Goal: Entertainment & Leisure: Consume media (video, audio)

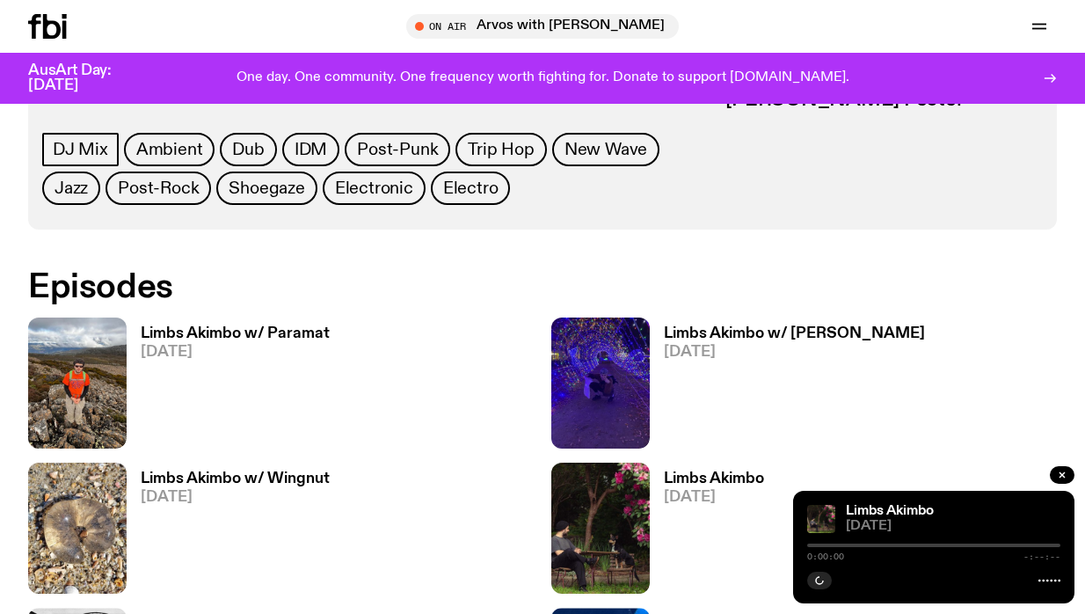
scroll to position [813, 0]
click at [1062, 478] on icon "button" at bounding box center [1062, 475] width 11 height 11
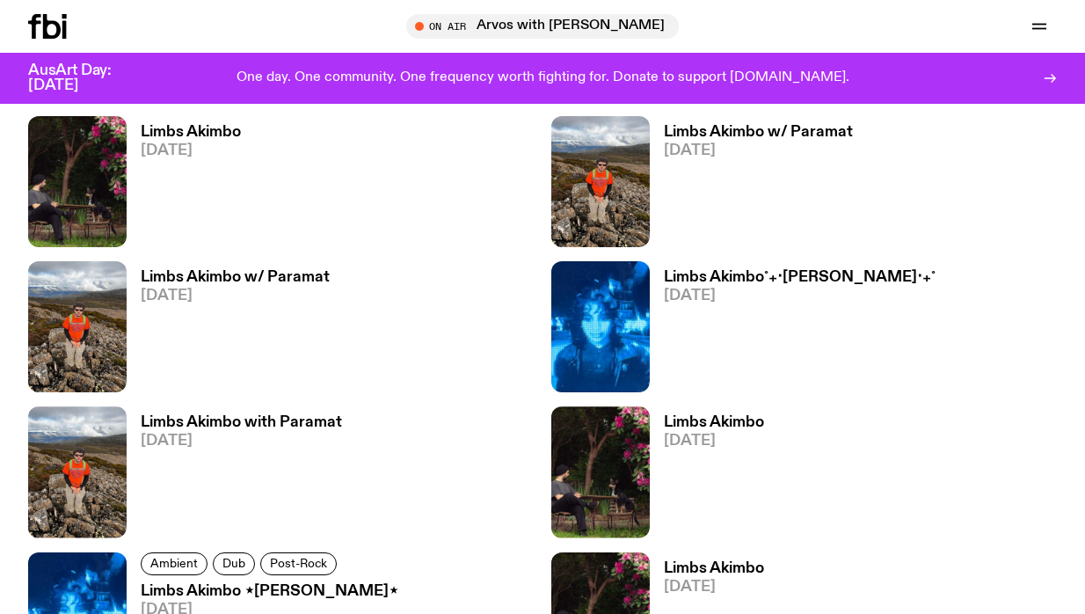
scroll to position [2932, 0]
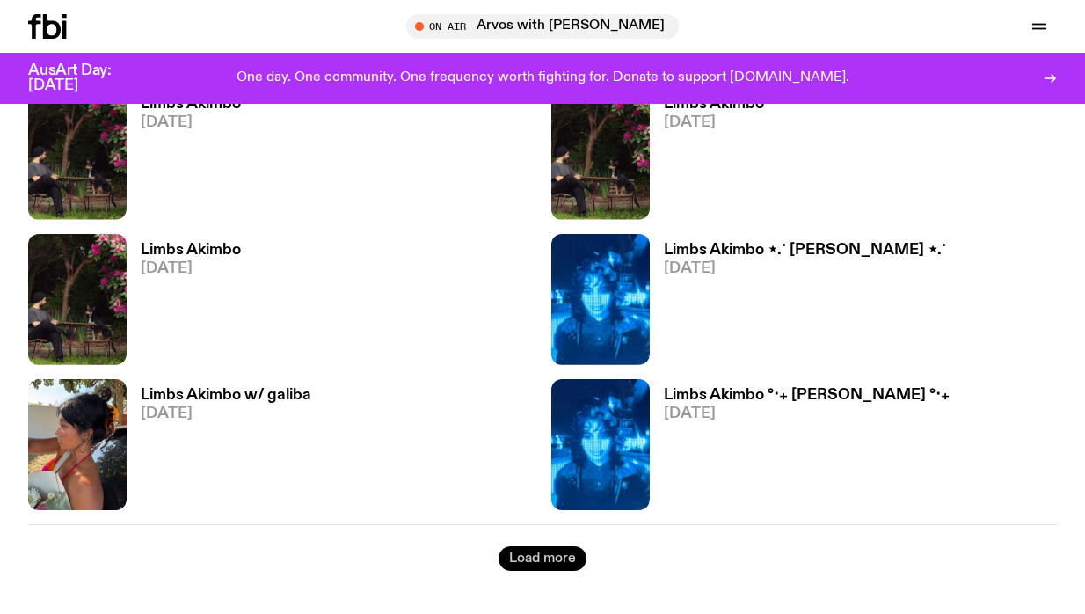
click at [539, 555] on button "Load more" at bounding box center [543, 558] width 88 height 25
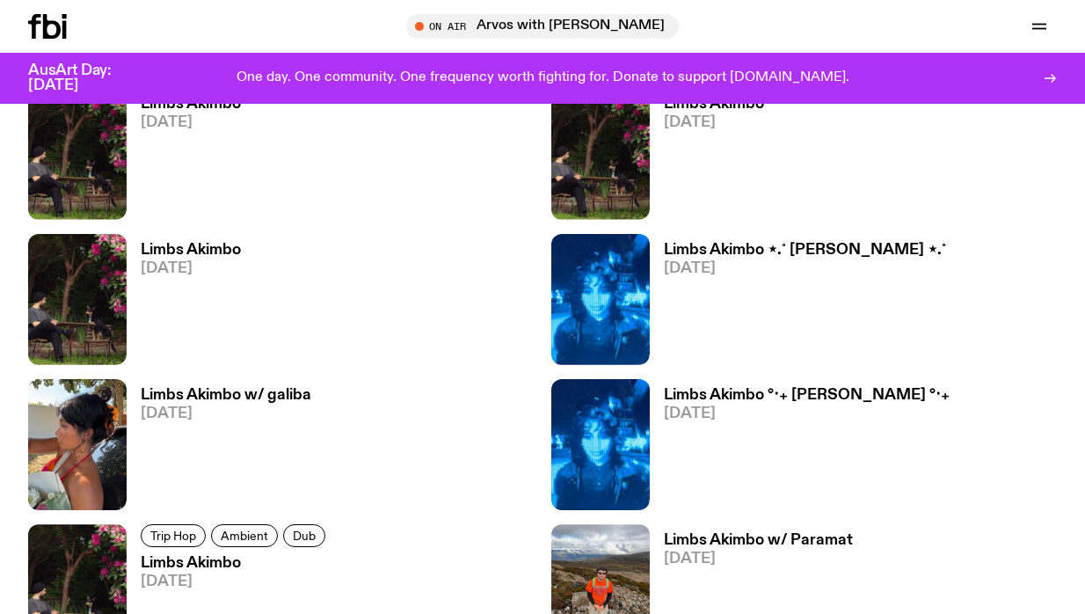
scroll to position [4734, 0]
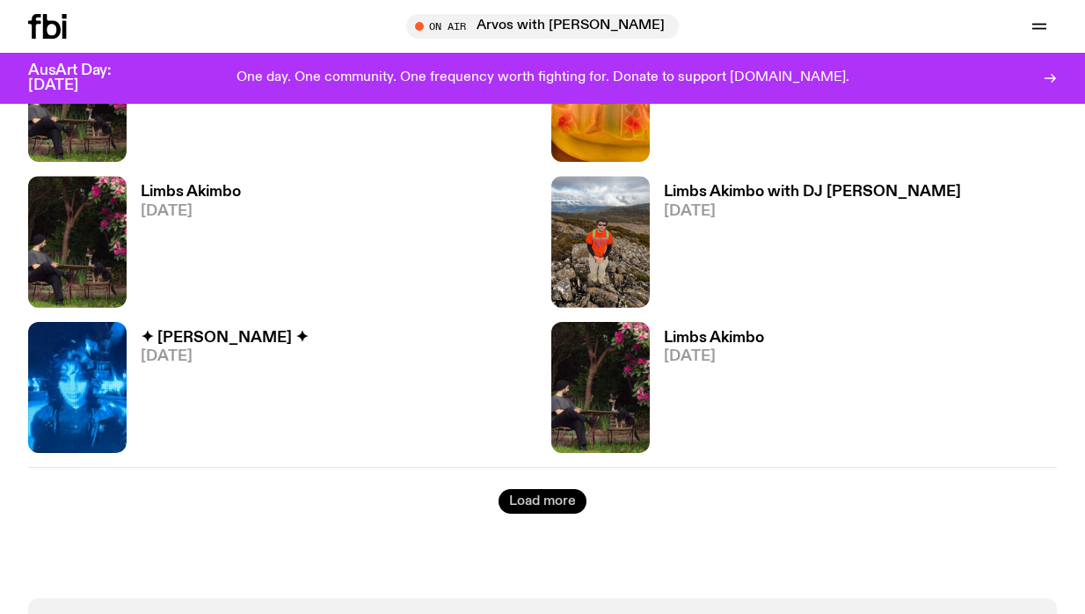
click at [532, 506] on button "Load more" at bounding box center [543, 501] width 88 height 25
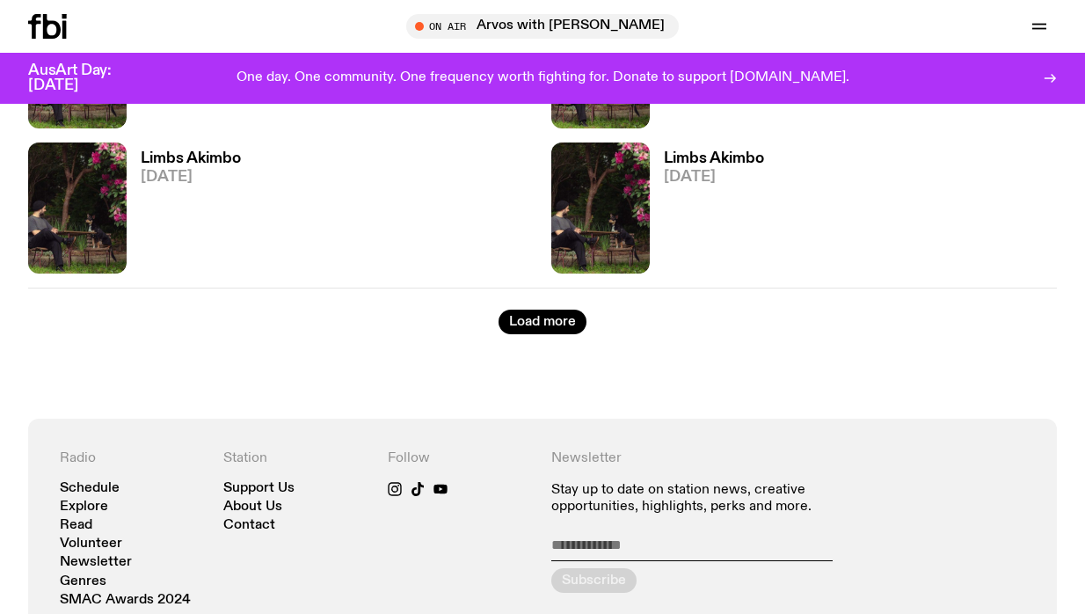
scroll to position [7266, 0]
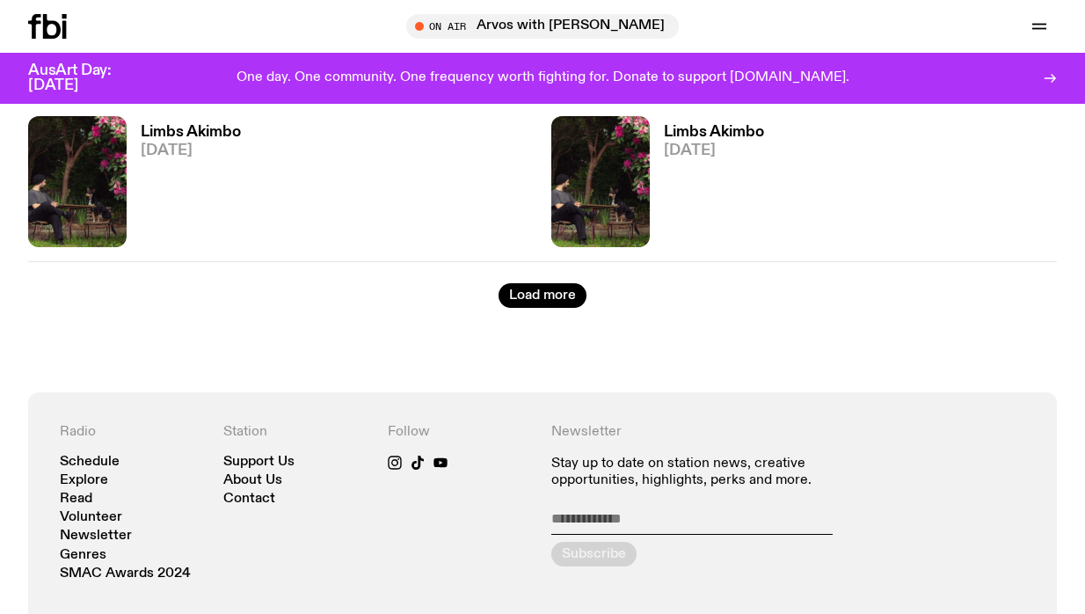
click at [549, 303] on button "Load more" at bounding box center [543, 295] width 88 height 25
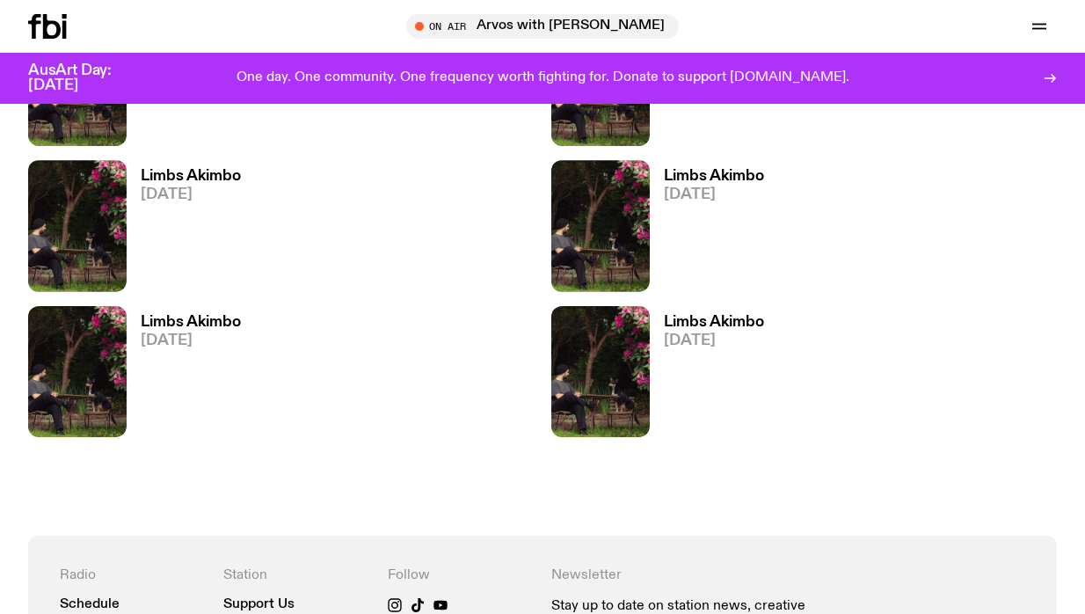
scroll to position [7366, 0]
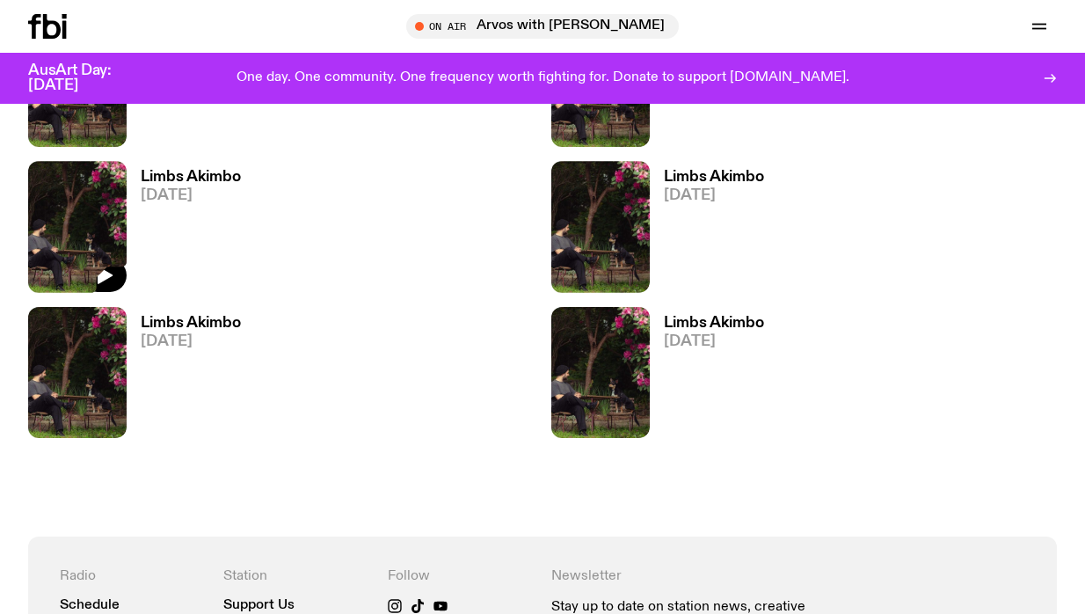
click at [62, 211] on img at bounding box center [77, 226] width 99 height 131
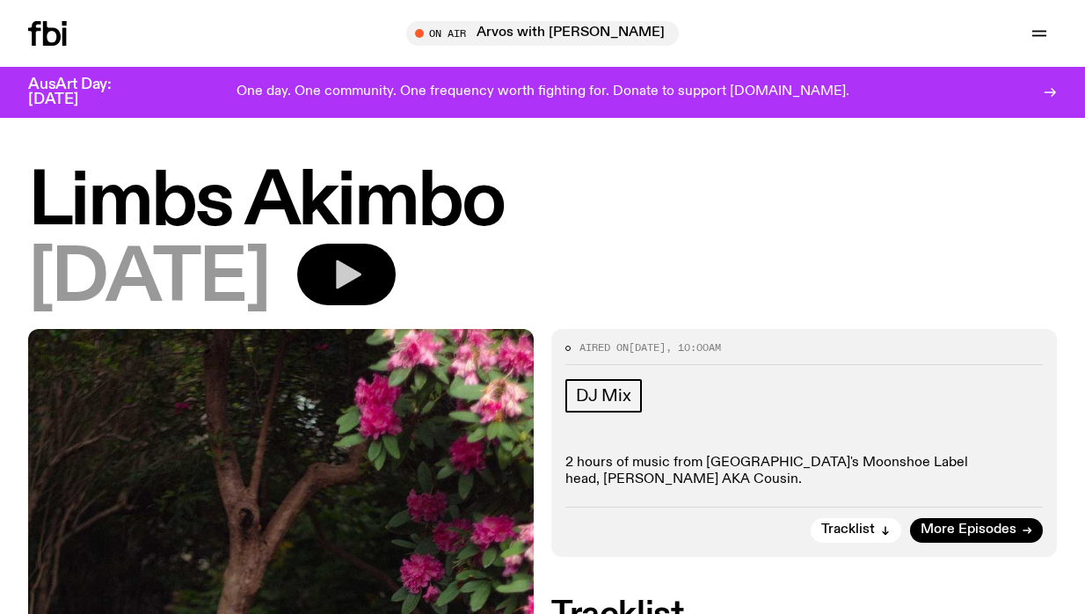
click at [364, 278] on icon "button" at bounding box center [346, 274] width 35 height 35
